Goal: Find specific page/section: Find specific page/section

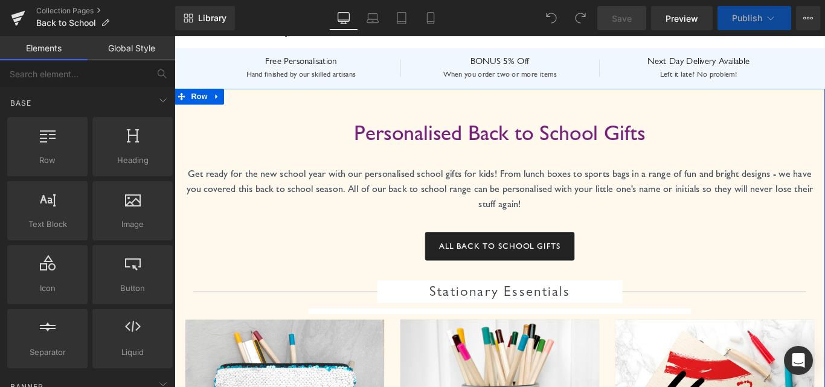
scroll to position [181, 0]
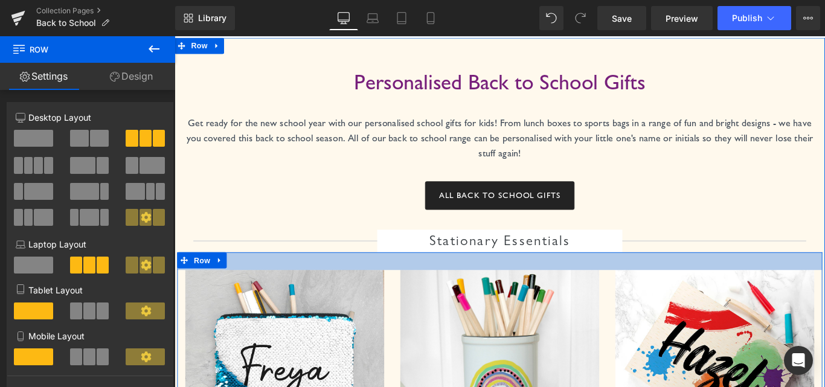
drag, startPoint x: 667, startPoint y: 279, endPoint x: 663, endPoint y: 298, distance: 19.8
click at [663, 298] on div "33px" at bounding box center [540, 289] width 725 height 20
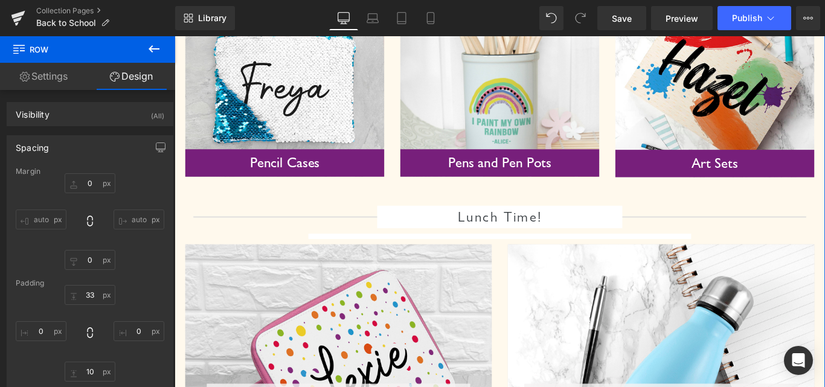
scroll to position [544, 0]
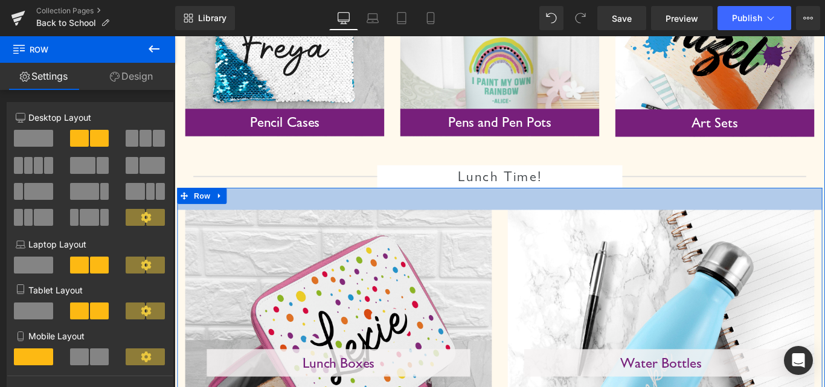
drag, startPoint x: 687, startPoint y: 208, endPoint x: 685, endPoint y: 233, distance: 24.9
click at [685, 233] on div "Lunch Boxes Heading Hero Banner Water Bottles Heading Hero Banner Row 41px" at bounding box center [540, 394] width 725 height 375
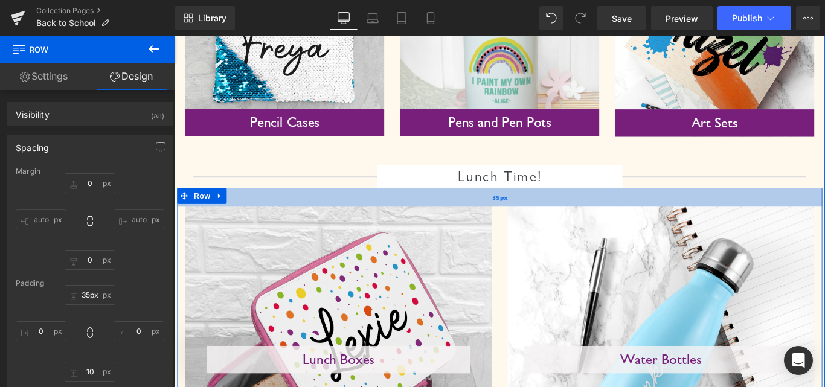
type input "33px"
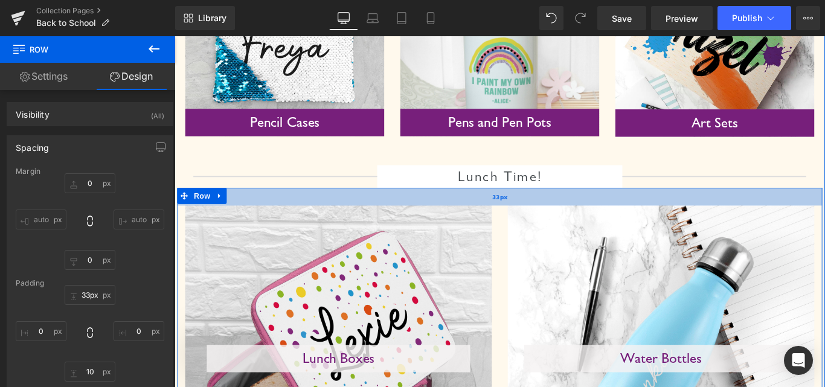
click at [678, 221] on div "33px" at bounding box center [540, 217] width 725 height 20
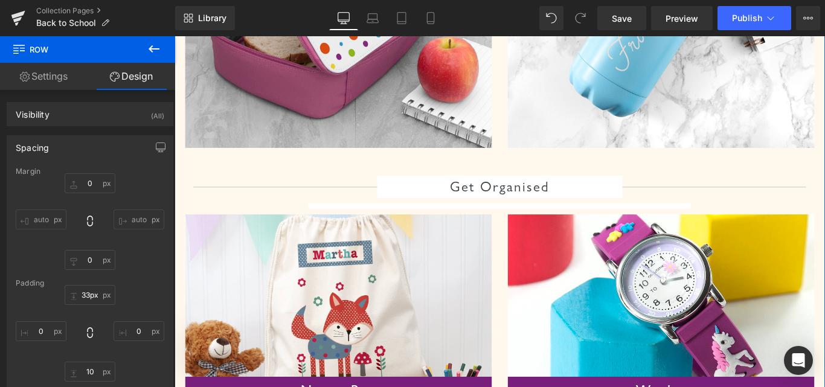
scroll to position [967, 0]
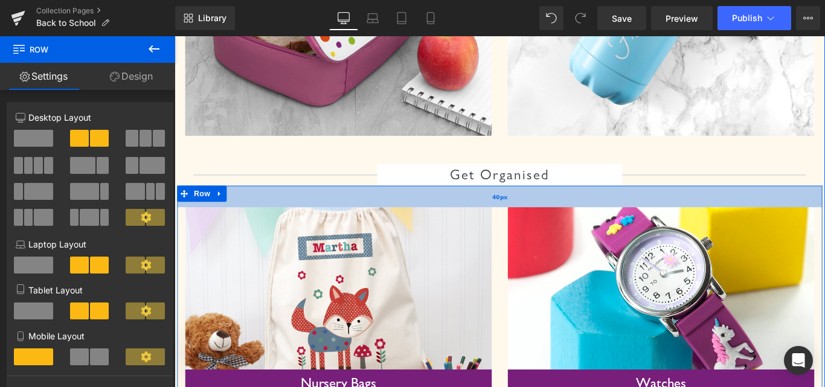
drag, startPoint x: 624, startPoint y: 204, endPoint x: 618, endPoint y: 228, distance: 24.2
click at [618, 228] on div "40px" at bounding box center [540, 216] width 725 height 24
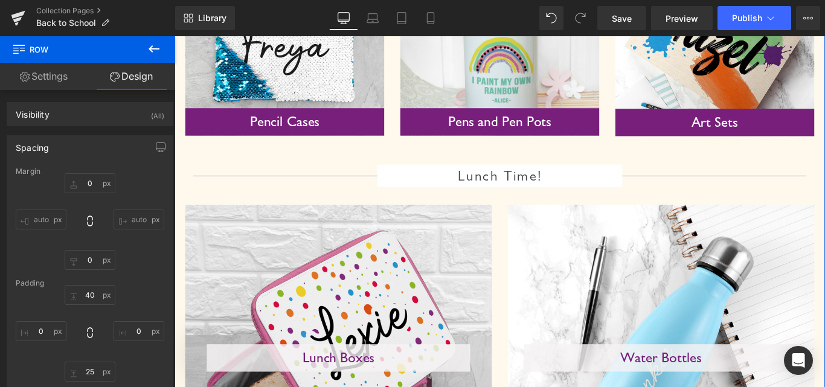
scroll to position [544, 0]
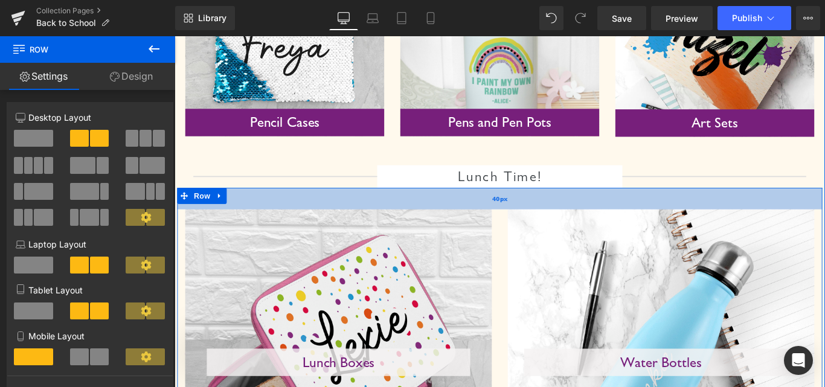
drag, startPoint x: 515, startPoint y: 220, endPoint x: 523, endPoint y: 224, distance: 9.5
click at [523, 224] on div "40px" at bounding box center [540, 219] width 725 height 24
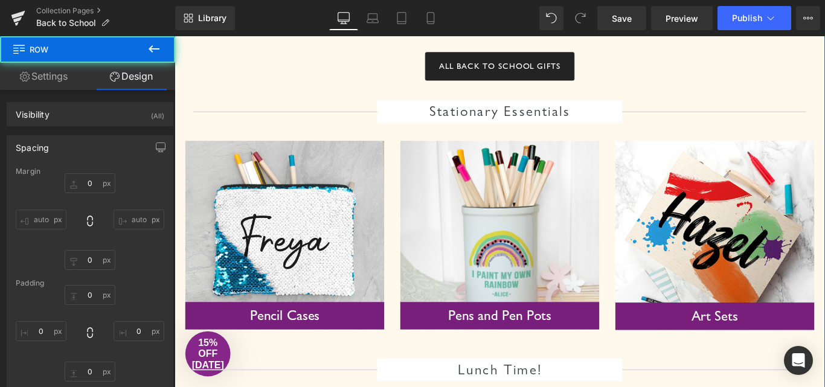
type input "0"
type input "40"
type input "0"
type input "10"
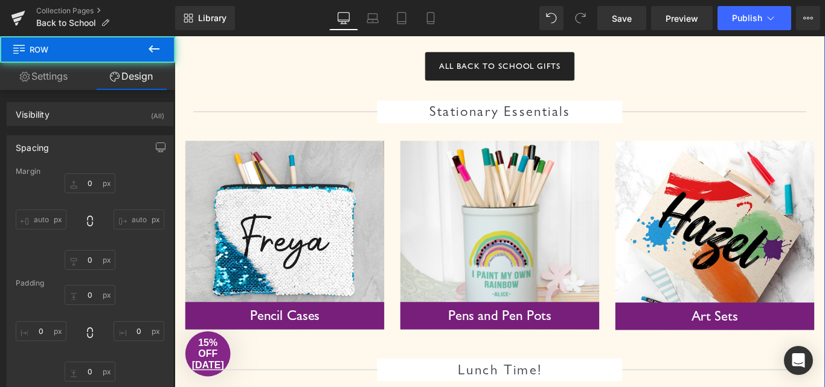
type input "0"
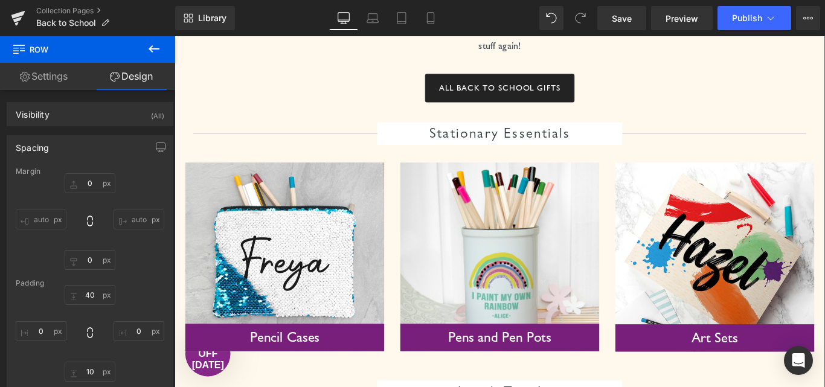
click at [540, 170] on div "Pencil Cases Heading Hero Banner Pens and Pen Pots Heading Hero Banner Art Sets…" at bounding box center [540, 277] width 725 height 239
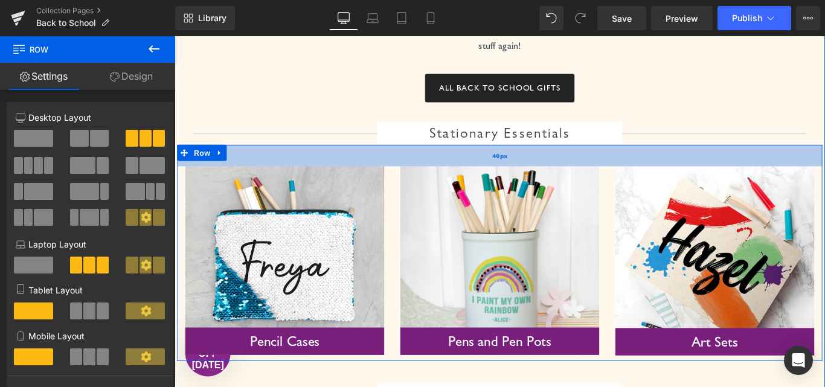
click at [544, 180] on div "40px" at bounding box center [540, 170] width 725 height 24
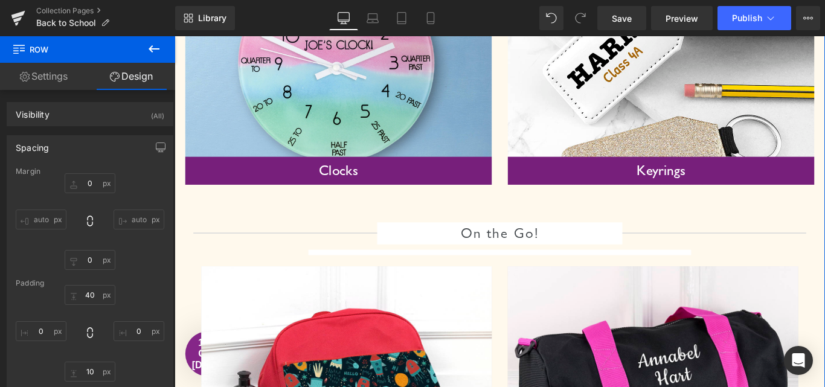
scroll to position [1511, 0]
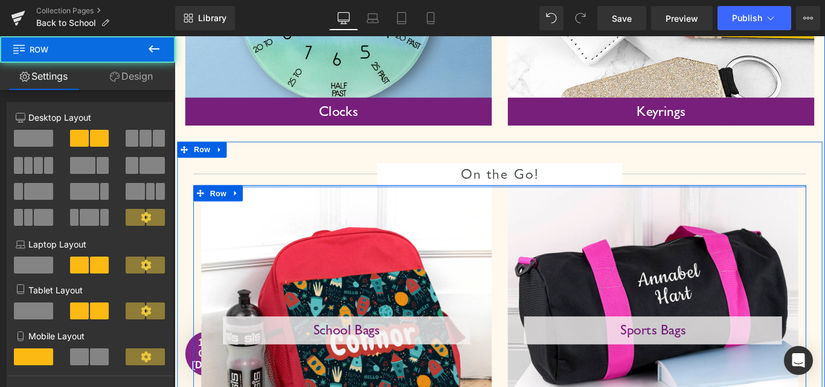
drag, startPoint x: 536, startPoint y: 208, endPoint x: 540, endPoint y: 196, distance: 13.4
click at [540, 196] on div "On the Go! Heading School Bags Heading Hero Banner Sports Bags Heading Hero Ban…" at bounding box center [540, 358] width 689 height 358
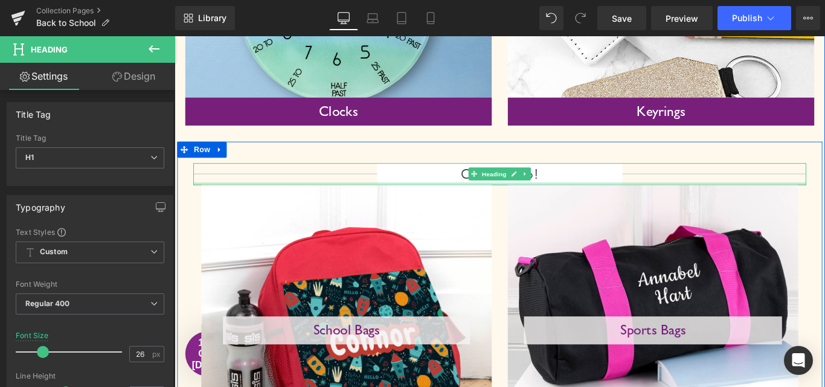
click at [706, 199] on div "On the Go! Heading" at bounding box center [540, 191] width 689 height 25
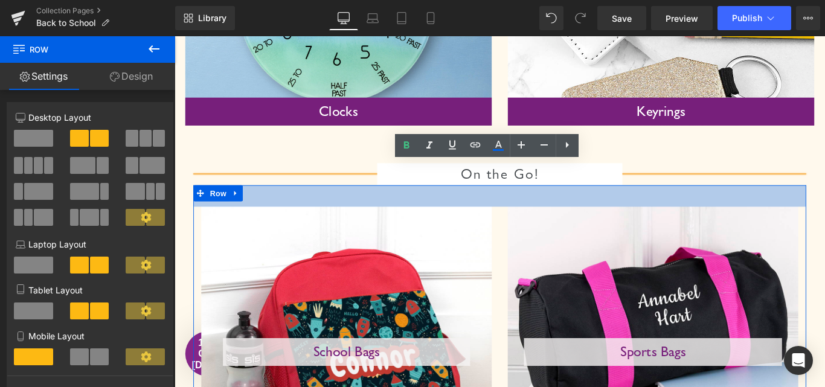
drag, startPoint x: 689, startPoint y: 205, endPoint x: 689, endPoint y: 229, distance: 24.2
click at [689, 229] on div "School Bags Heading Hero Banner Sports Bags Heading Hero Banner Row 40px" at bounding box center [540, 382] width 689 height 356
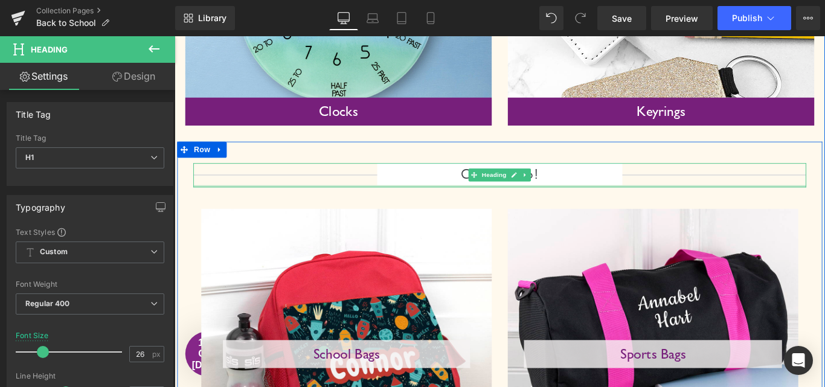
click at [795, 205] on div at bounding box center [540, 205] width 689 height 2
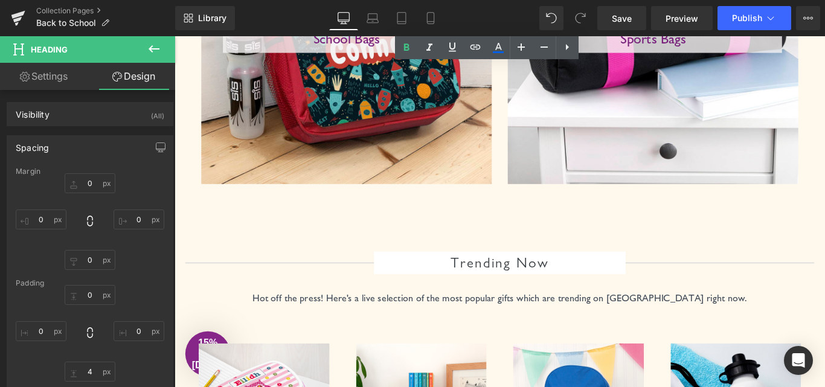
scroll to position [2054, 0]
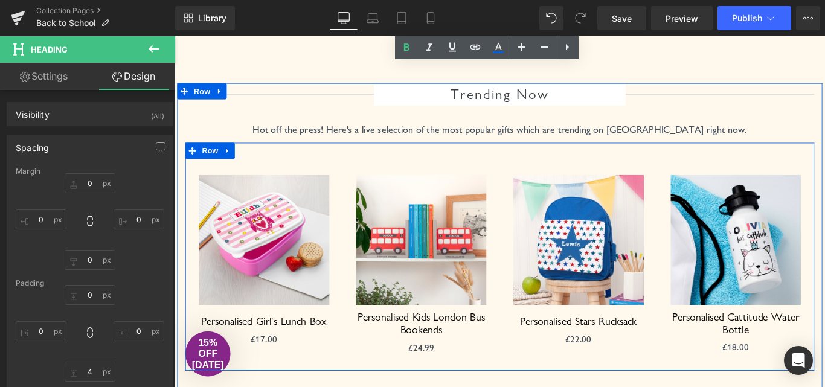
click at [789, 171] on div "Sale Off (P) Image Personalised Girl's Lunch Box (P) Title £0 £17.00 (P) Price …" at bounding box center [540, 284] width 707 height 256
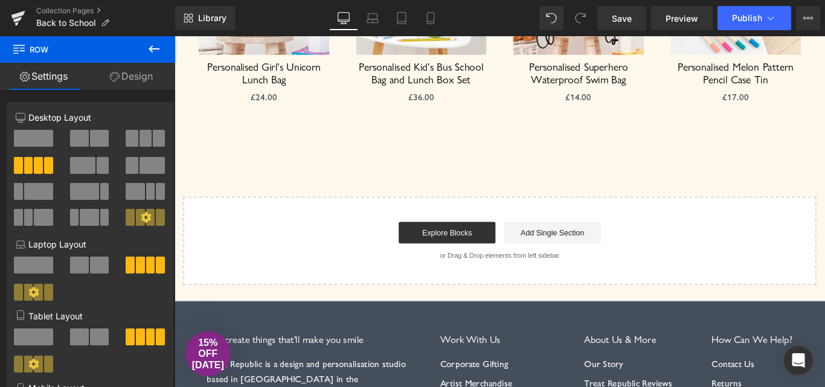
scroll to position [2598, 0]
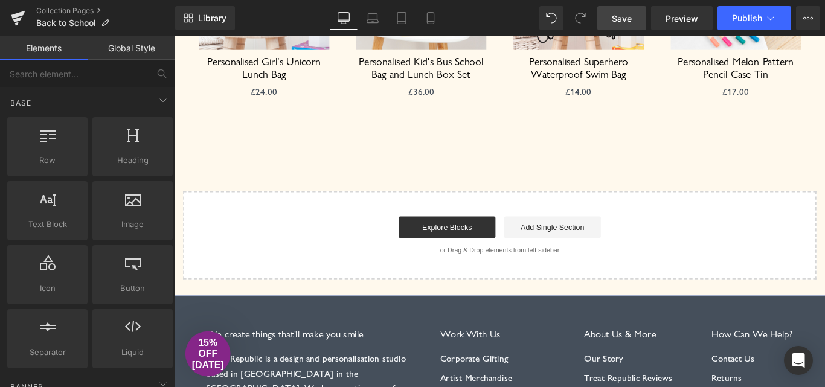
click at [631, 21] on span "Save" at bounding box center [622, 18] width 20 height 13
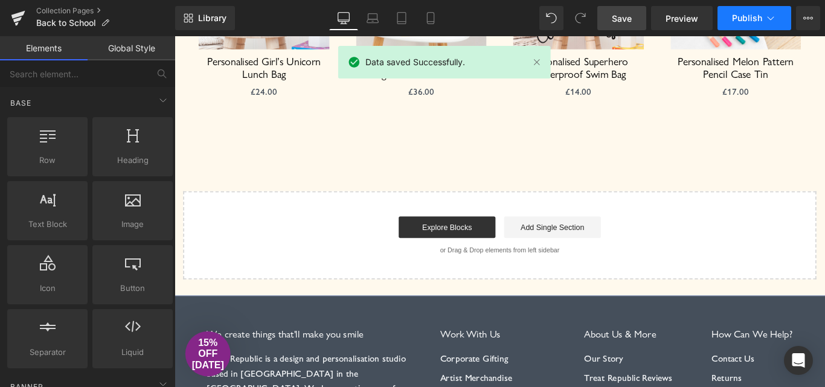
click at [752, 19] on span "Publish" at bounding box center [747, 18] width 30 height 10
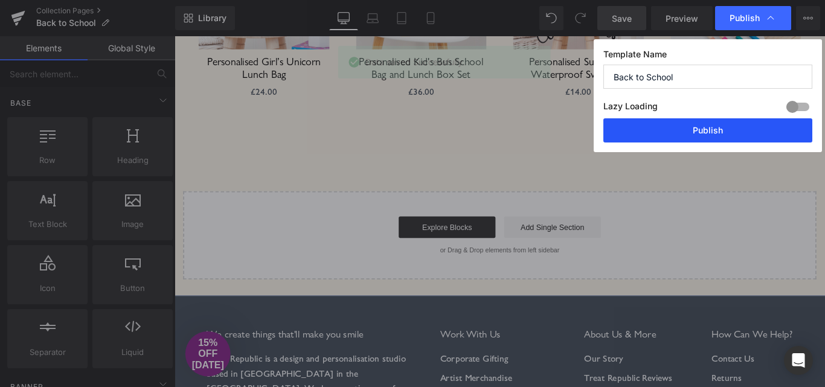
click at [709, 132] on button "Publish" at bounding box center [708, 130] width 209 height 24
